Goal: Entertainment & Leisure: Consume media (video, audio)

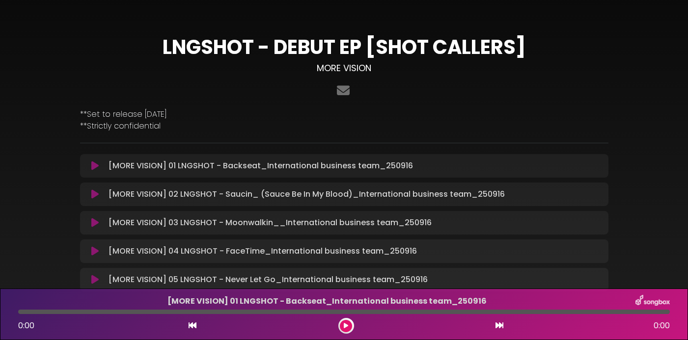
click at [95, 167] on icon at bounding box center [94, 166] width 7 height 10
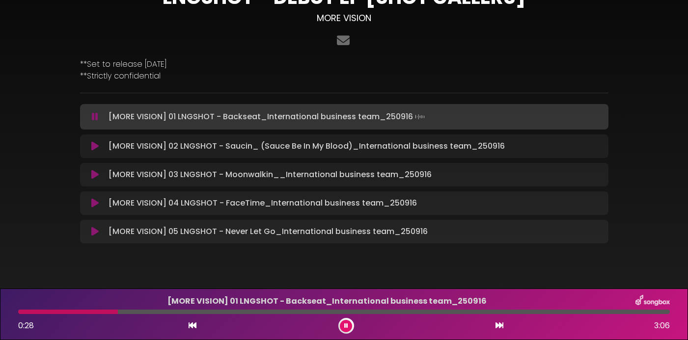
scroll to position [53, 0]
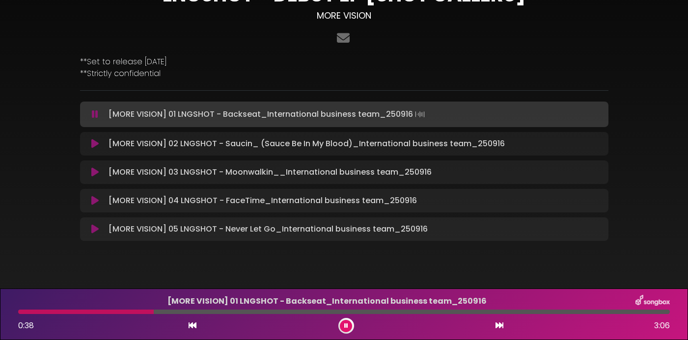
click at [161, 314] on div at bounding box center [343, 312] width 651 height 4
click at [211, 312] on div at bounding box center [343, 312] width 651 height 4
click at [252, 311] on div at bounding box center [343, 312] width 651 height 4
click at [374, 310] on div at bounding box center [343, 312] width 651 height 4
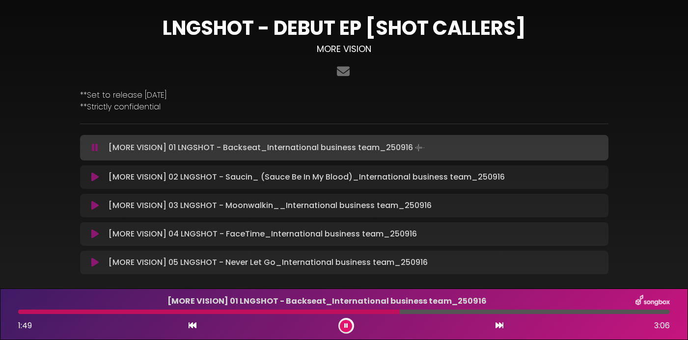
scroll to position [51, 0]
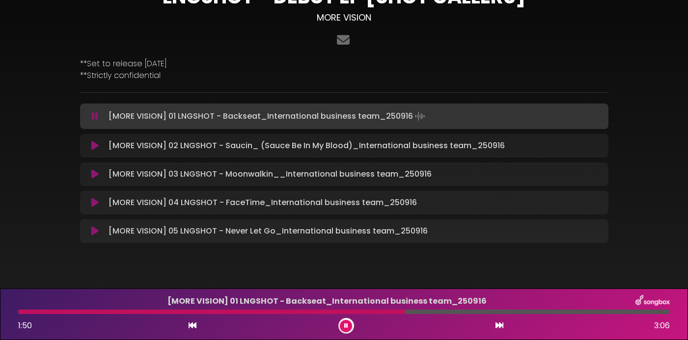
click at [468, 314] on div "[MORE VISION] 01 LNGSHOT - Backseat_International business team_[DATE] 1:50 3:06" at bounding box center [343, 314] width 663 height 39
click at [479, 313] on div at bounding box center [343, 312] width 651 height 4
click at [94, 144] on icon at bounding box center [94, 146] width 7 height 10
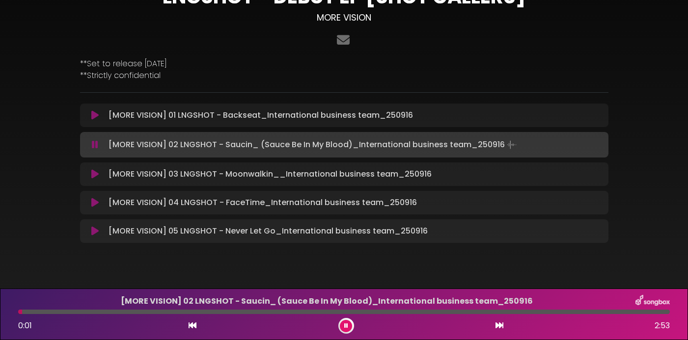
click at [72, 312] on div at bounding box center [343, 312] width 651 height 4
click at [107, 312] on div at bounding box center [343, 312] width 651 height 4
click at [162, 311] on div at bounding box center [343, 312] width 651 height 4
click at [219, 314] on div "[MORE VISION] 02 LNGSHOT - Saucin_ (Sauce Be In My Blood)_International busines…" at bounding box center [343, 314] width 663 height 39
click at [228, 312] on div at bounding box center [343, 312] width 651 height 4
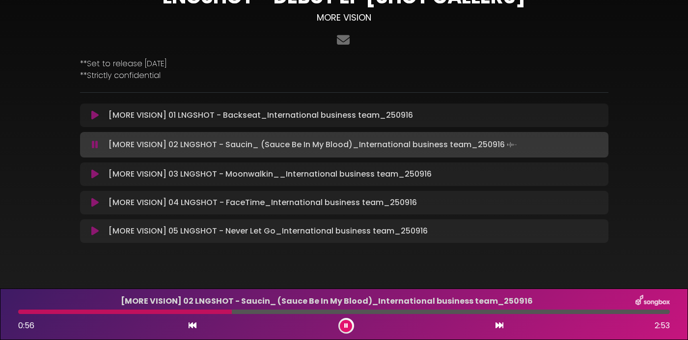
click at [293, 311] on div at bounding box center [343, 312] width 651 height 4
click at [383, 315] on div "[MORE VISION] 02 LNGSHOT - Saucin_ (Sauce Be In My Blood)_International busines…" at bounding box center [343, 314] width 663 height 39
click at [384, 312] on div at bounding box center [343, 312] width 651 height 4
click at [94, 176] on icon at bounding box center [94, 174] width 7 height 10
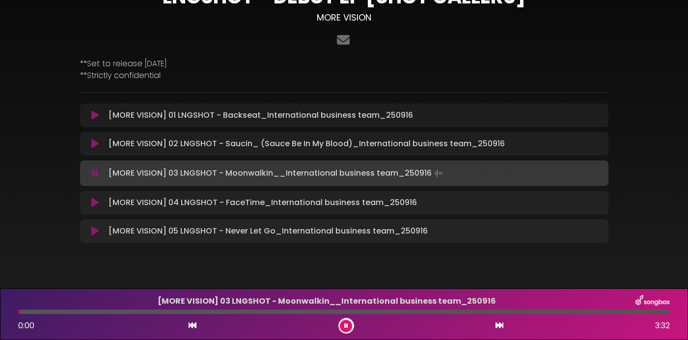
click at [80, 312] on div at bounding box center [343, 312] width 651 height 4
click at [169, 315] on div "[MORE VISION] 03 LNGSHOT - Moonwalkin__International business team_[DATE] 0:27 …" at bounding box center [343, 314] width 663 height 39
click at [173, 314] on div "[MORE VISION] 03 LNGSHOT - Moonwalkin__International business team_[DATE] 0:29 …" at bounding box center [343, 314] width 663 height 39
click at [173, 315] on div "[MORE VISION] 03 LNGSHOT - Moonwalkin__International business team_[DATE] 0:30 …" at bounding box center [343, 314] width 663 height 39
click at [168, 312] on div at bounding box center [343, 312] width 651 height 4
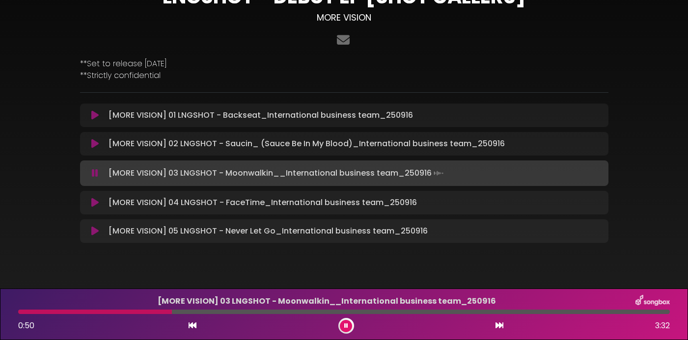
click at [96, 205] on icon at bounding box center [94, 203] width 7 height 10
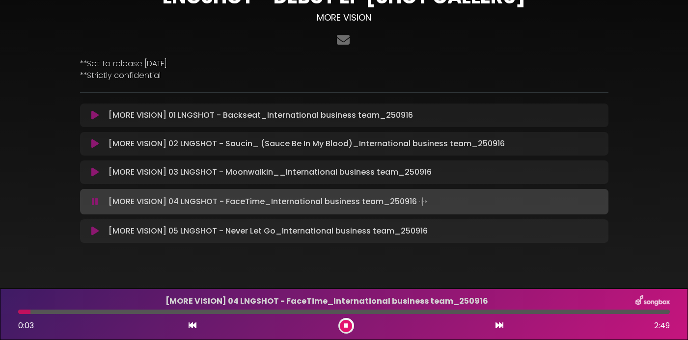
click at [102, 313] on div at bounding box center [343, 312] width 651 height 4
click at [201, 315] on div "[MORE VISION] 04 LNGSHOT - FaceTime_International business team_[DATE] 0:22 2:49" at bounding box center [343, 314] width 663 height 39
click at [208, 314] on div at bounding box center [343, 312] width 651 height 4
click at [289, 311] on div at bounding box center [343, 312] width 651 height 4
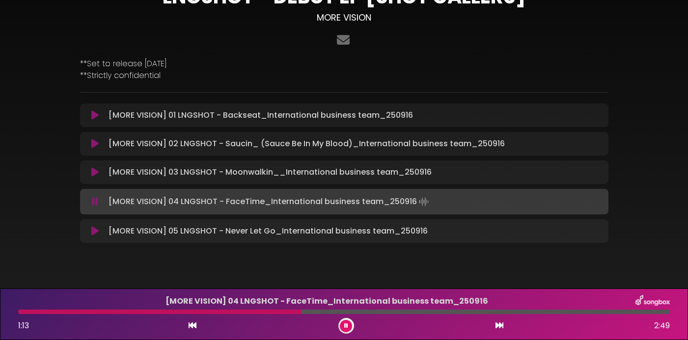
click at [97, 235] on icon at bounding box center [94, 231] width 7 height 10
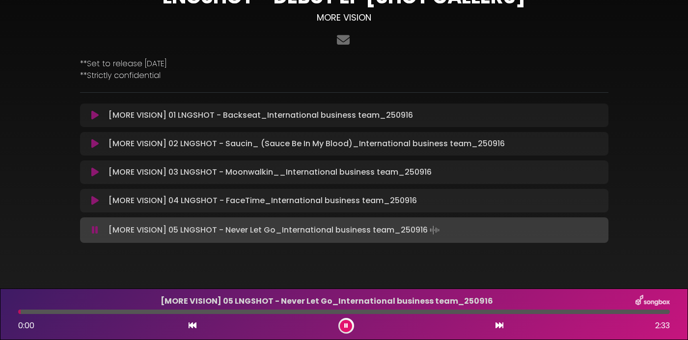
click at [117, 312] on div at bounding box center [343, 312] width 651 height 4
click at [276, 310] on div at bounding box center [343, 312] width 651 height 4
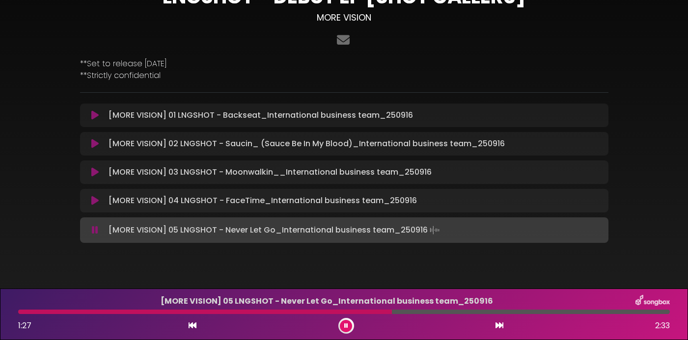
click at [429, 311] on div at bounding box center [343, 312] width 651 height 4
click at [521, 315] on div "[MORE VISION] 05 LNGSHOT - Never Let Go_International business team_[DATE] 1:37…" at bounding box center [343, 314] width 663 height 39
click at [539, 313] on div at bounding box center [343, 312] width 651 height 4
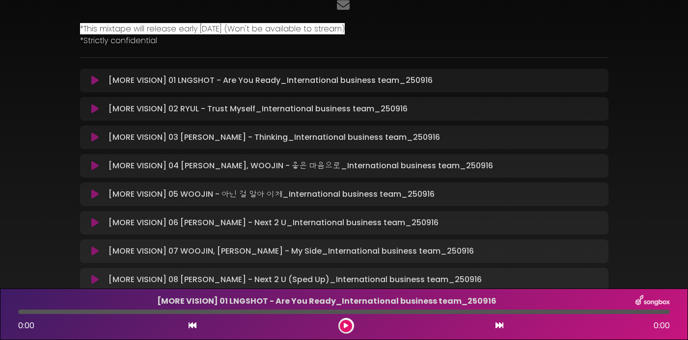
scroll to position [86, 0]
click at [94, 221] on icon at bounding box center [94, 222] width 7 height 10
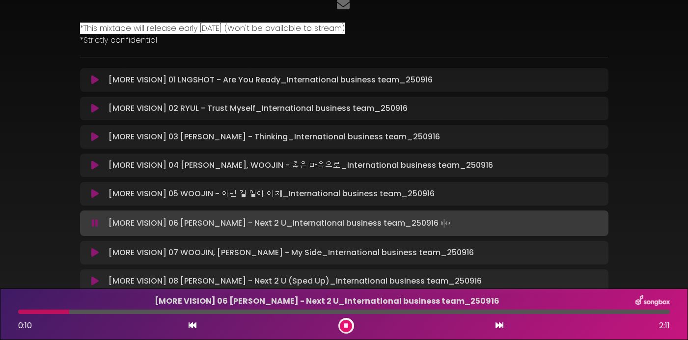
click at [209, 308] on div "[MORE VISION] 06 OHYUL, LOUIS - Next 2 U_International business team_250916 0:1…" at bounding box center [343, 314] width 663 height 39
click at [109, 313] on div at bounding box center [343, 312] width 651 height 4
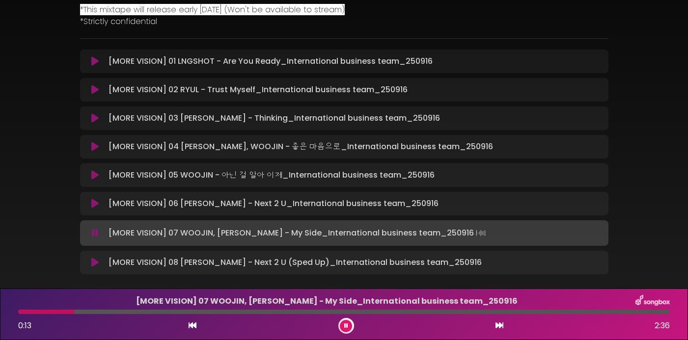
scroll to position [105, 0]
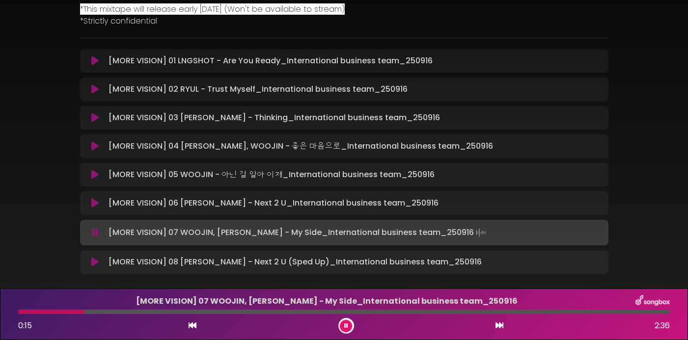
click at [94, 145] on icon at bounding box center [94, 146] width 7 height 10
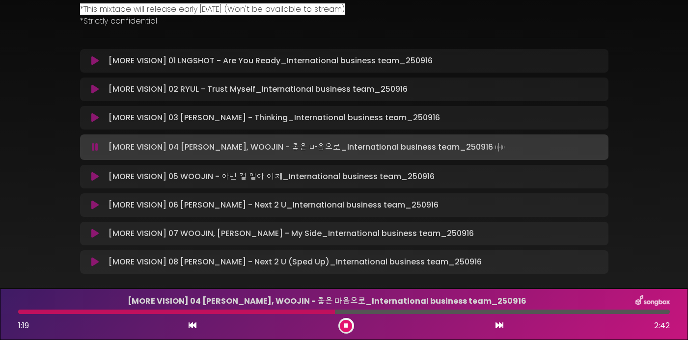
click at [46, 314] on div at bounding box center [176, 312] width 317 height 4
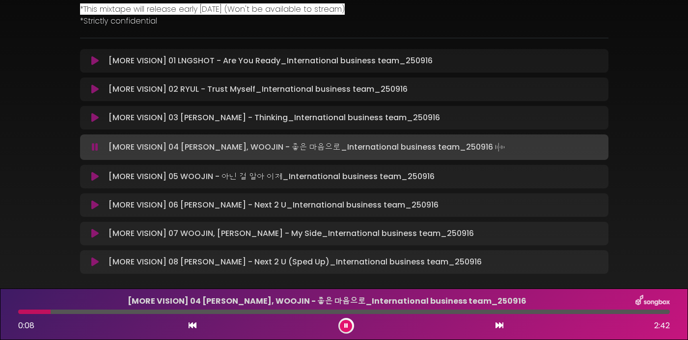
click at [28, 311] on div at bounding box center [34, 312] width 32 height 4
click at [311, 314] on div "[MORE VISION] 04 RYUL, WOOJIN - 좋은 마음으로_International business team_25…" at bounding box center [343, 314] width 663 height 39
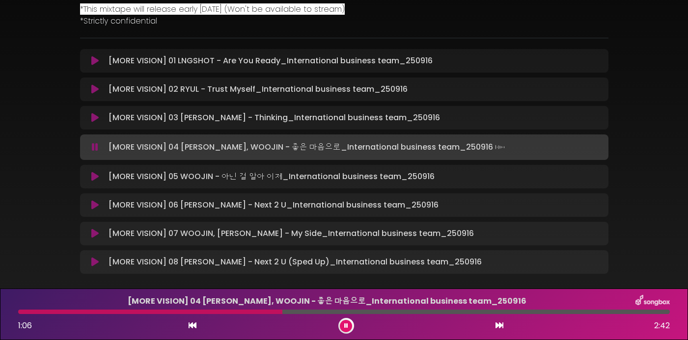
click at [321, 312] on div at bounding box center [343, 312] width 651 height 4
click at [415, 311] on div at bounding box center [343, 312] width 651 height 4
click at [523, 312] on div at bounding box center [343, 312] width 651 height 4
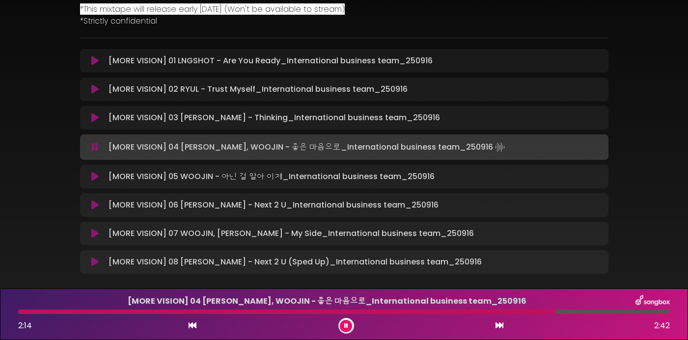
click at [94, 211] on div "[MORE VISION] 06 OHYUL, LOUIS - Next 2 U_International business team_250916 Loa…" at bounding box center [344, 205] width 528 height 24
click at [94, 205] on icon at bounding box center [94, 205] width 7 height 10
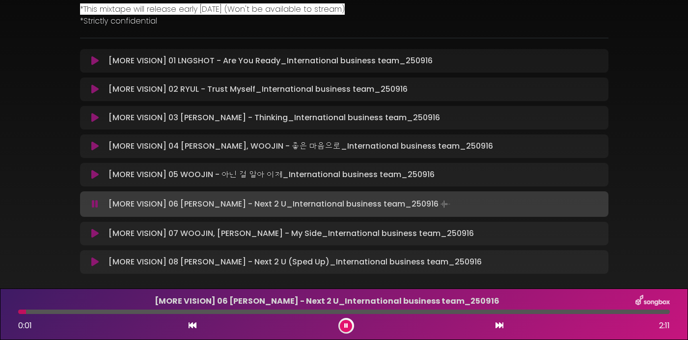
click at [69, 312] on div at bounding box center [343, 312] width 651 height 4
click at [33, 315] on div "[MORE VISION] 06 OHYUL, LOUIS - Next 2 U_International business team_250916 0:1…" at bounding box center [343, 314] width 663 height 39
click at [26, 309] on div "[MORE VISION] 06 OHYUL, LOUIS - Next 2 U_International business team_250916 0:1…" at bounding box center [343, 314] width 663 height 39
click at [31, 310] on div at bounding box center [56, 312] width 77 height 4
